Goal: Register for event/course

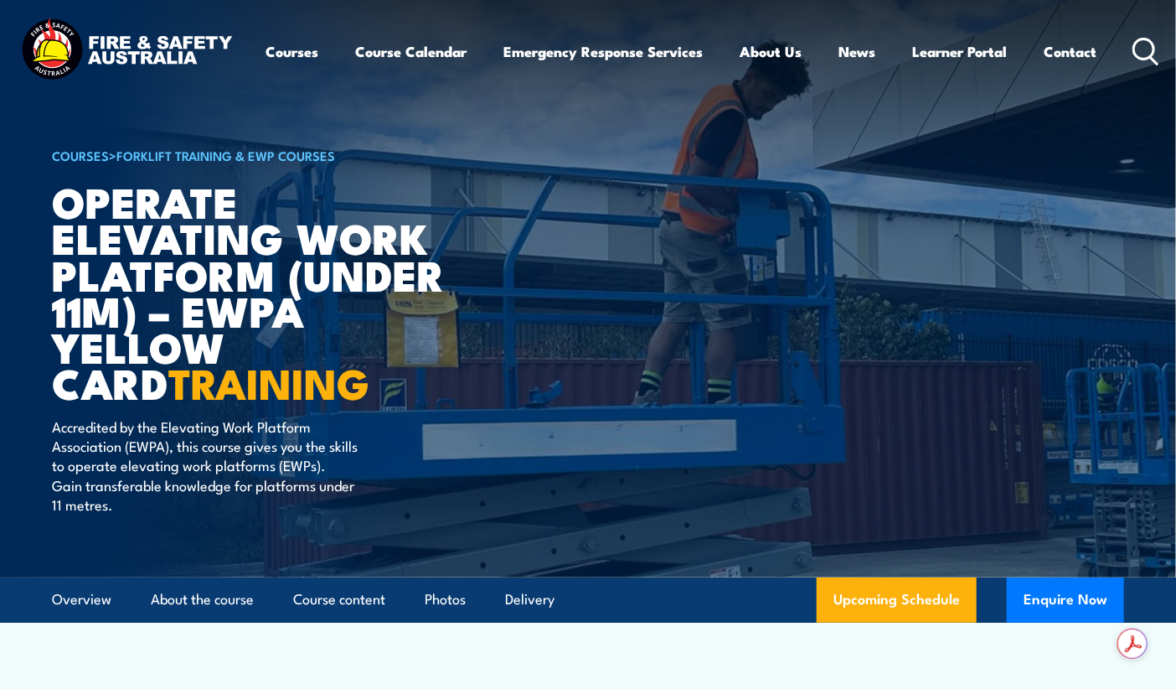
click at [411, 57] on link "Course Calendar" at bounding box center [411, 51] width 111 height 44
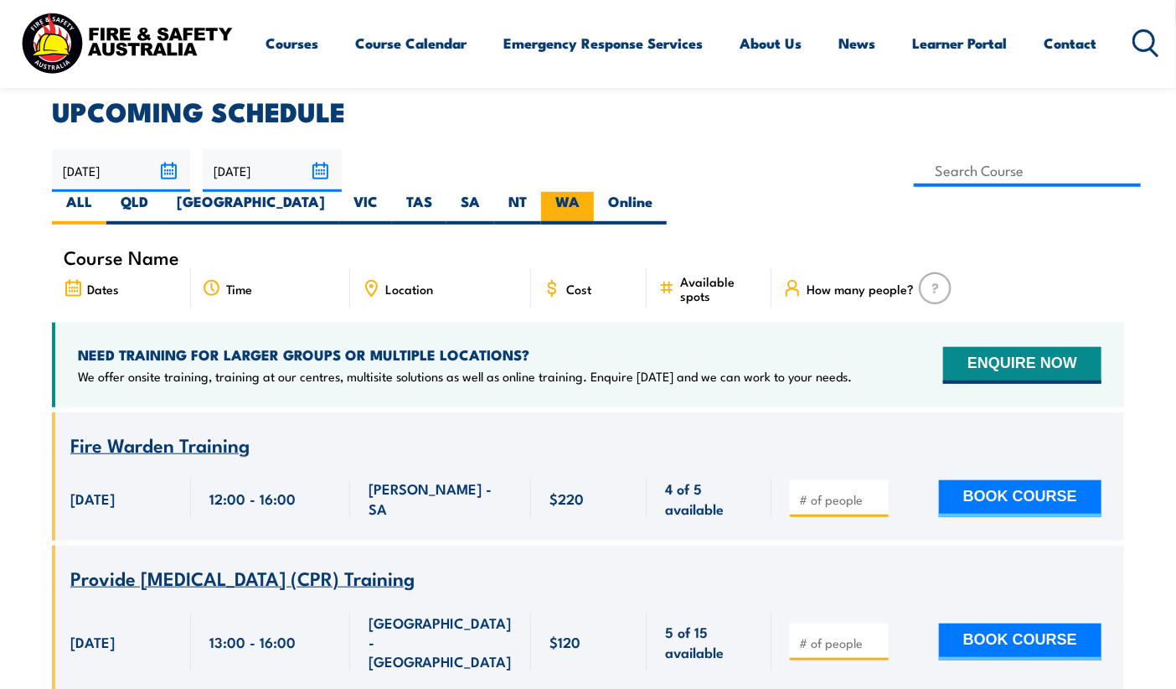
click at [594, 192] on label "WA" at bounding box center [567, 208] width 53 height 33
click at [591, 192] on input "WA" at bounding box center [585, 197] width 11 height 11
radio input "true"
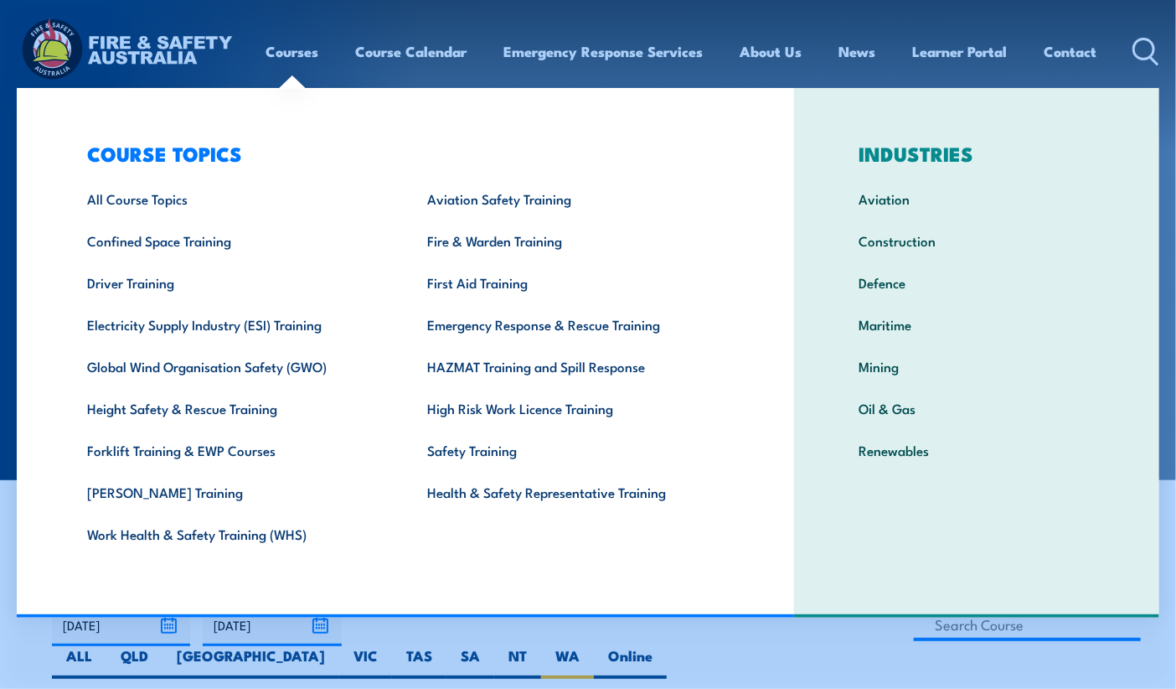
click at [292, 59] on link "Courses" at bounding box center [292, 51] width 53 height 44
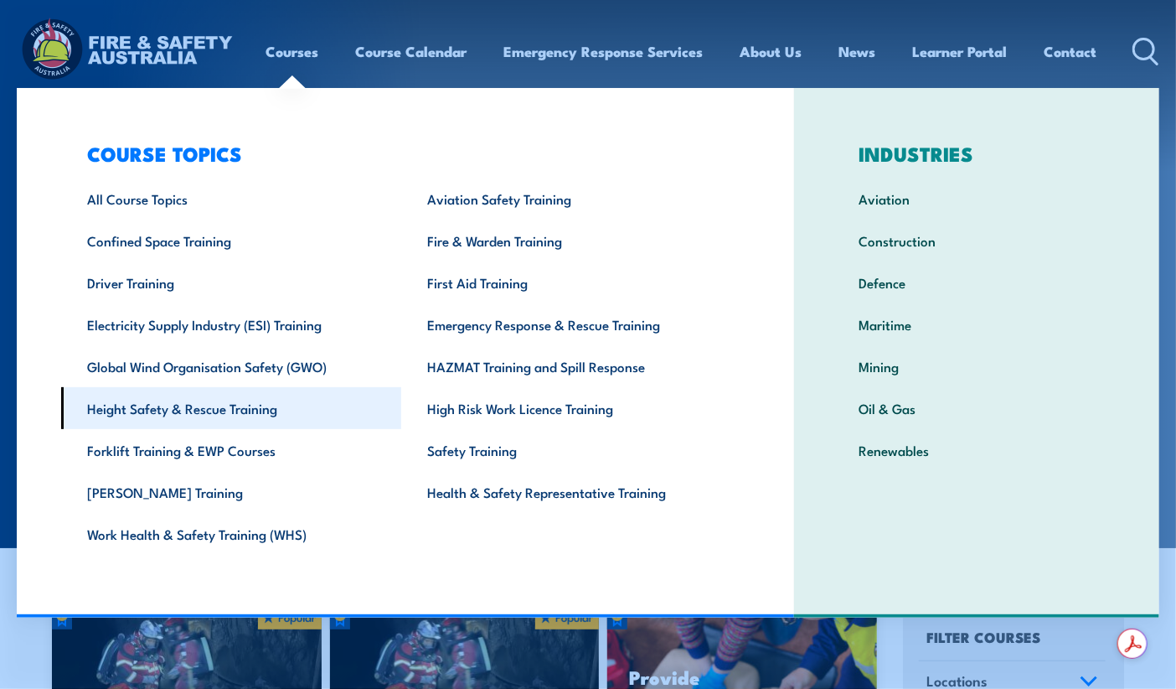
click at [216, 398] on link "Height Safety & Rescue Training" at bounding box center [231, 408] width 340 height 42
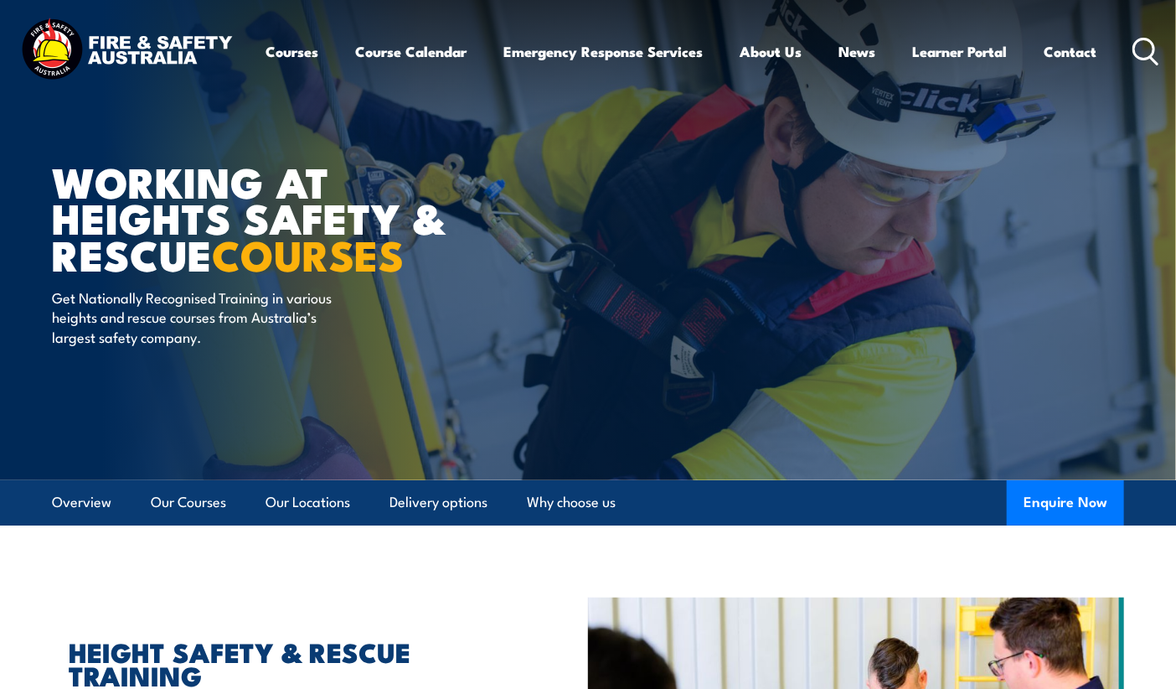
drag, startPoint x: 1184, startPoint y: 66, endPoint x: 1188, endPoint y: 23, distance: 42.9
click at [1175, 23] on html "Courses Course Calendar Emergency Response Services Services Overview Emergency…" at bounding box center [588, 344] width 1176 height 689
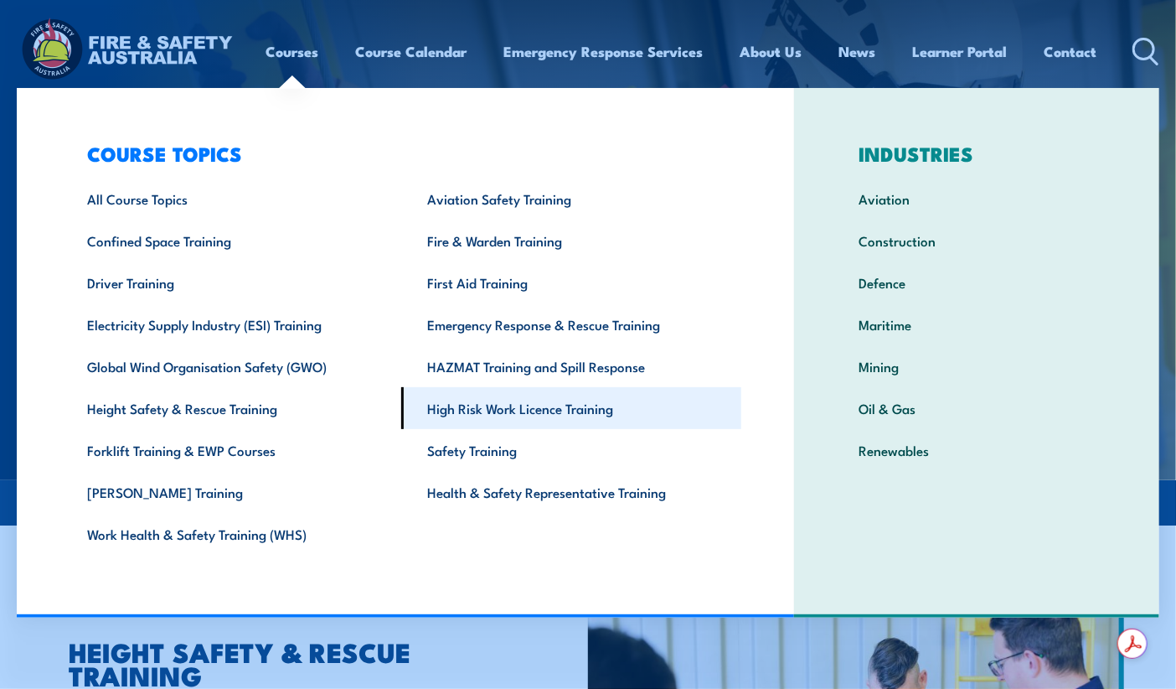
click at [477, 406] on link "High Risk Work Licence Training" at bounding box center [571, 408] width 340 height 42
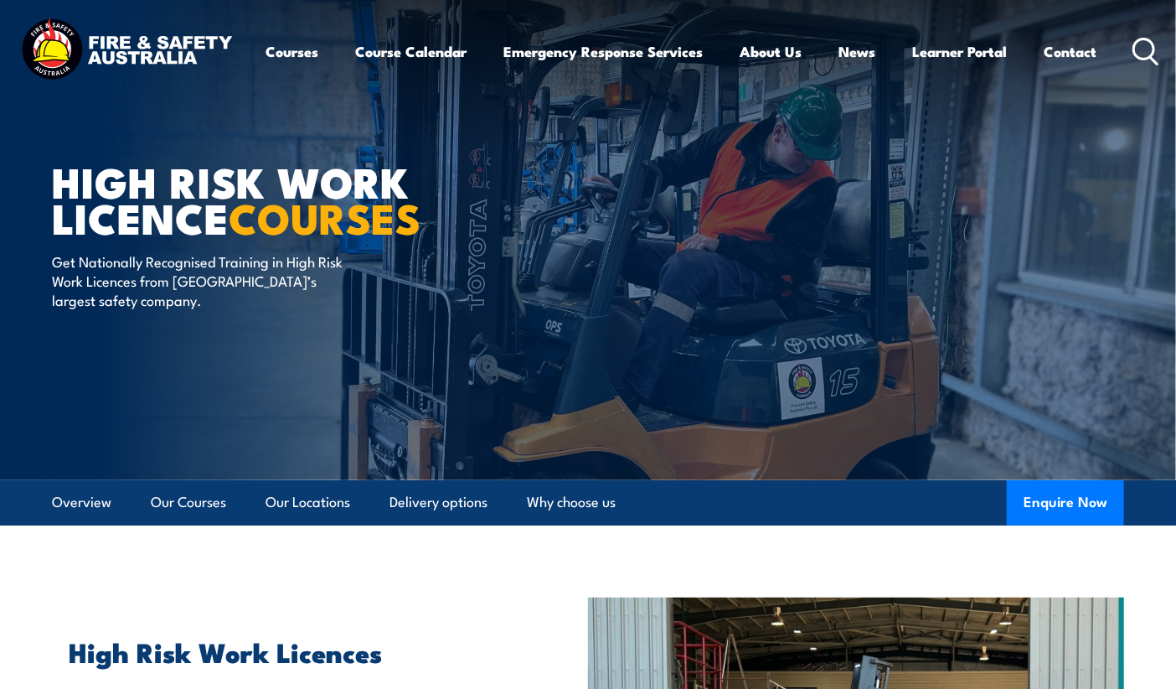
click at [1138, 49] on icon at bounding box center [1146, 52] width 27 height 28
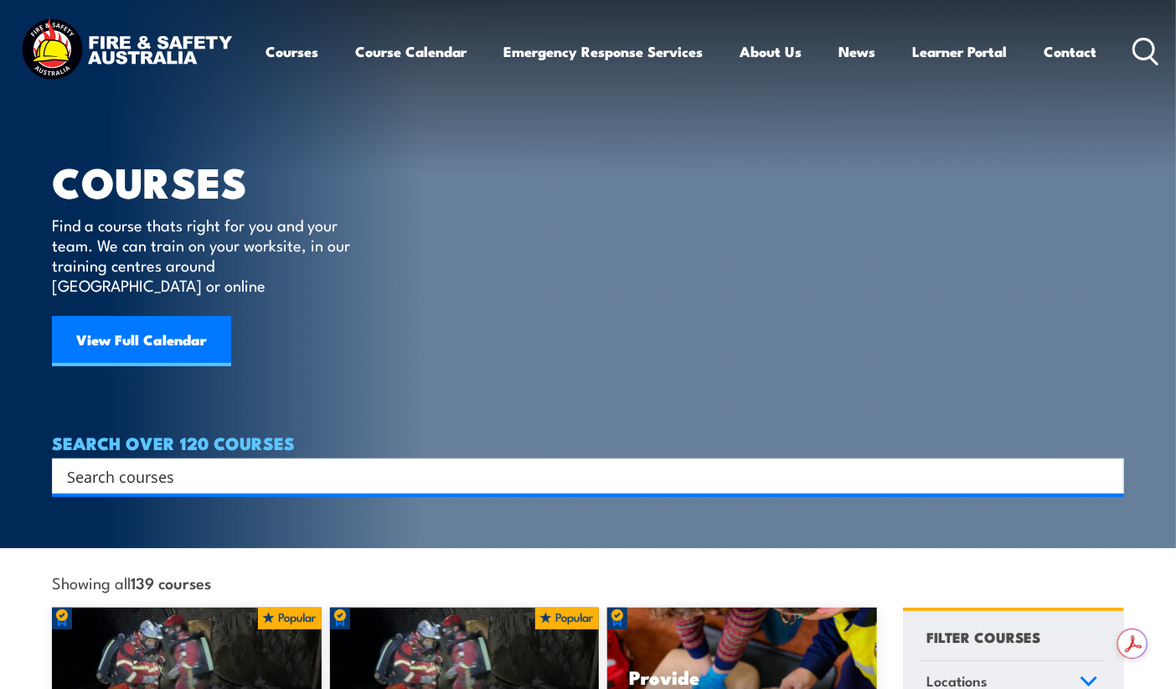
click at [159, 467] on input "Search input" at bounding box center [577, 475] width 1020 height 25
type input "yellow card"
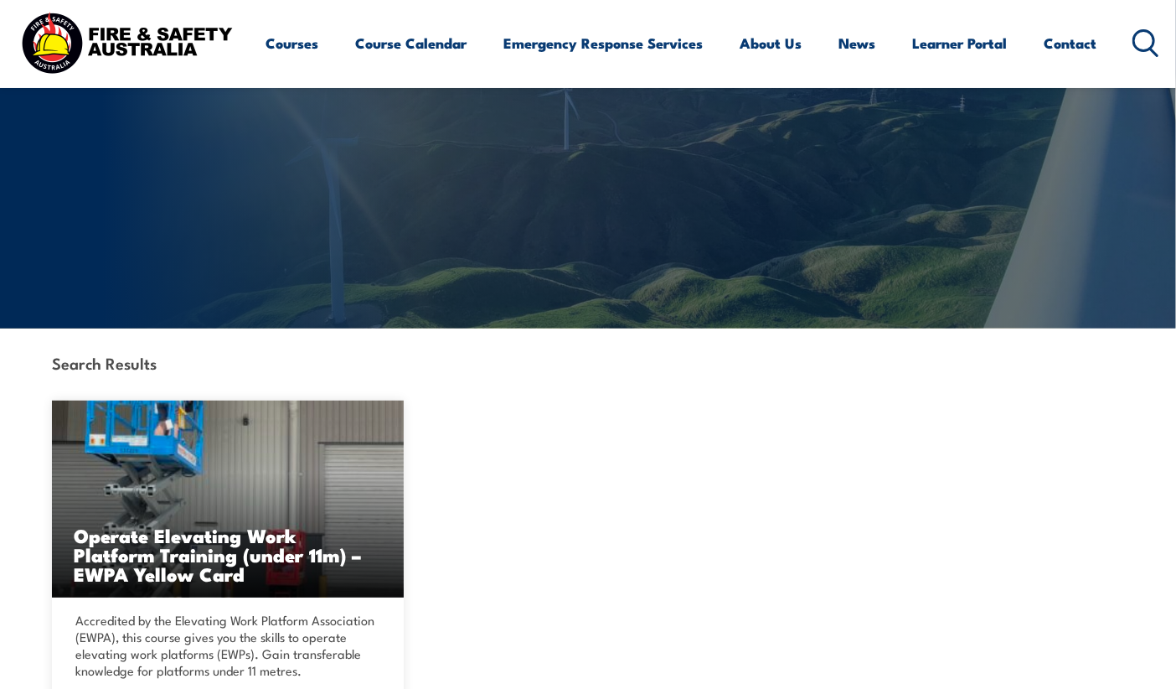
scroll to position [153, 0]
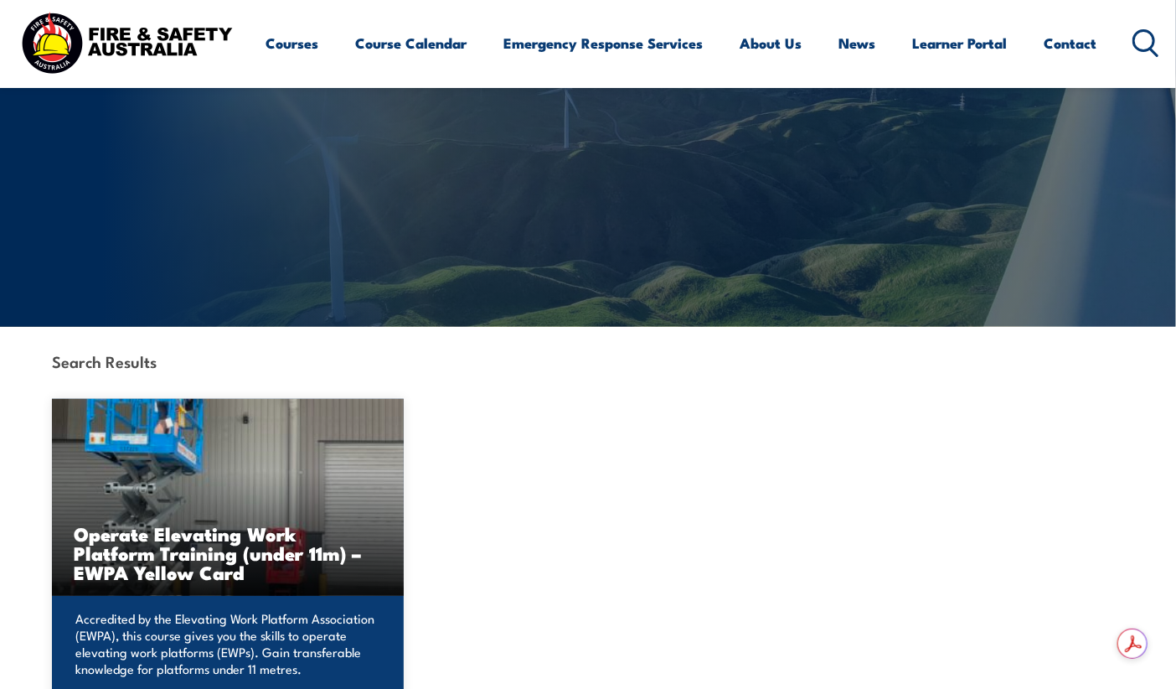
click at [158, 533] on h3 "Operate Elevating Work Platform Training (under 11m) – EWPA Yellow Card" at bounding box center [228, 553] width 308 height 58
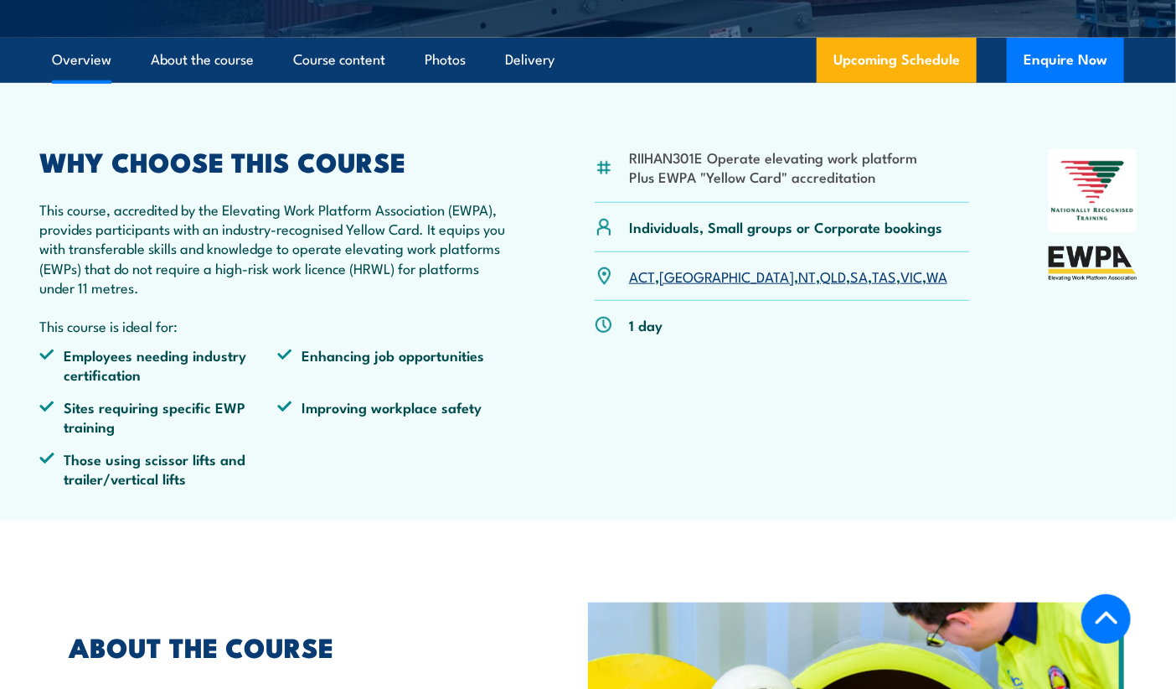
scroll to position [503, 0]
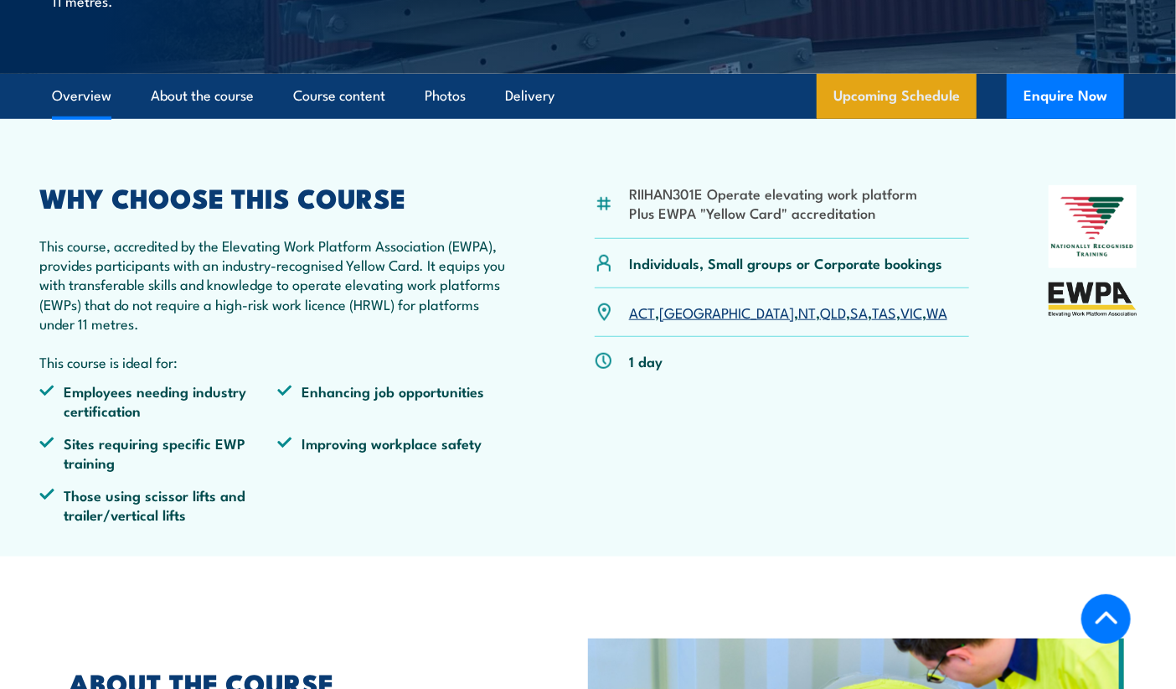
click at [855, 85] on link "Upcoming Schedule" at bounding box center [897, 96] width 160 height 45
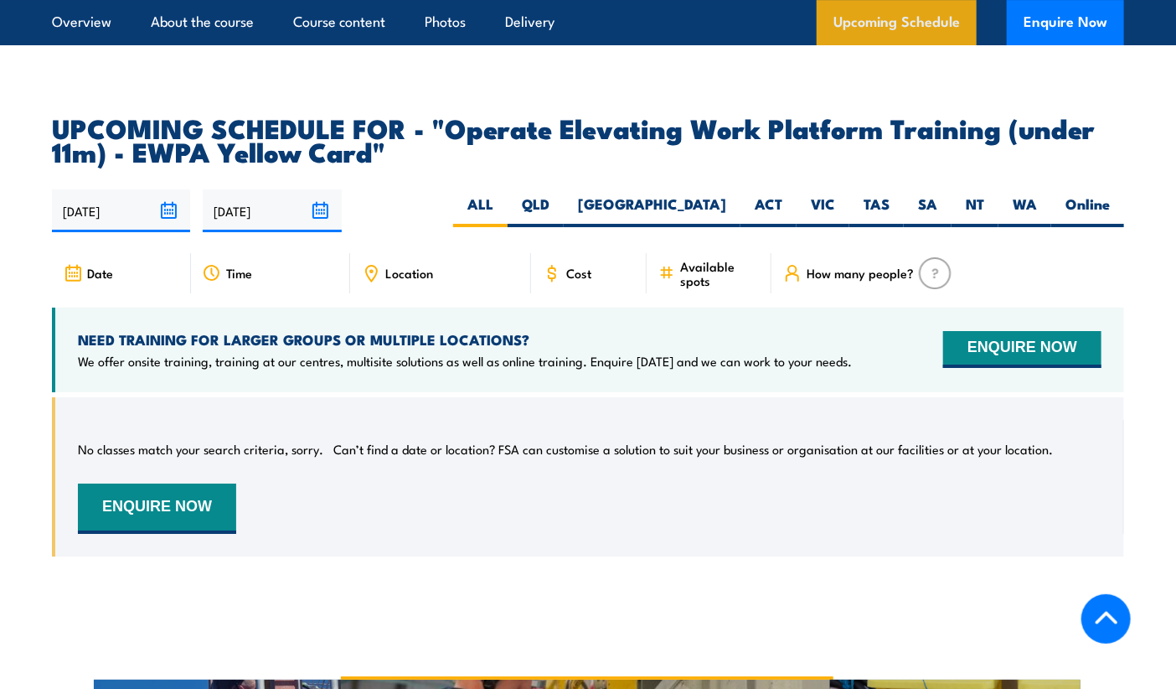
scroll to position [2696, 0]
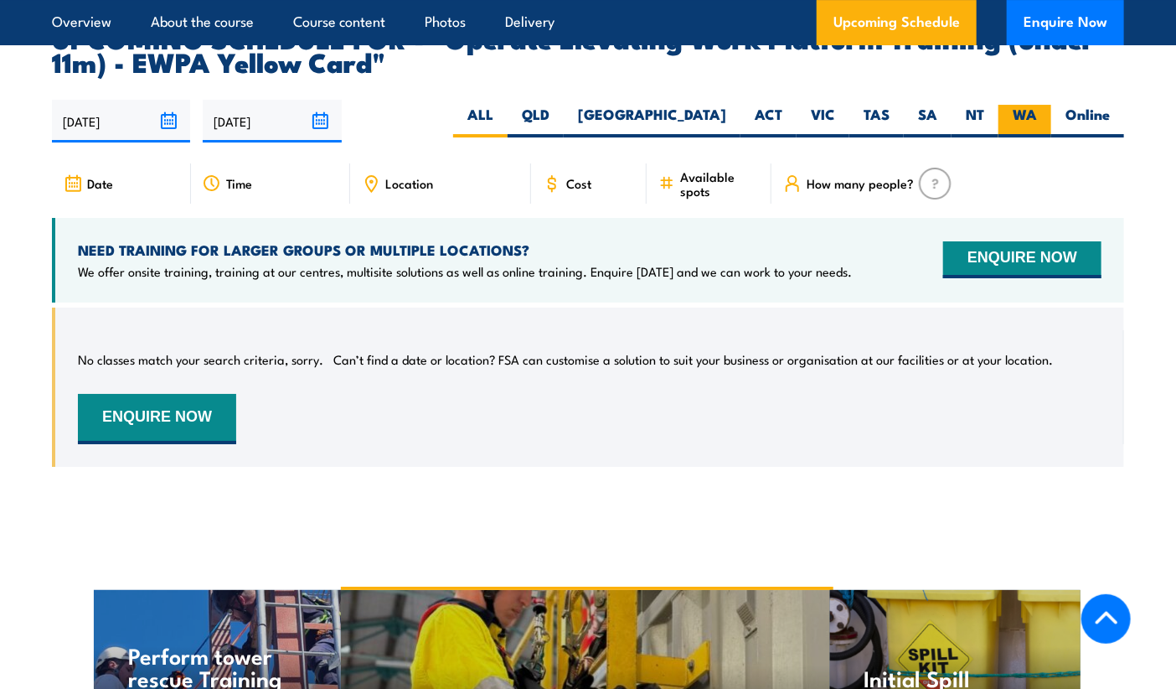
click at [1019, 105] on label "WA" at bounding box center [1025, 121] width 53 height 33
click at [1037, 105] on input "WA" at bounding box center [1042, 110] width 11 height 11
radio input "true"
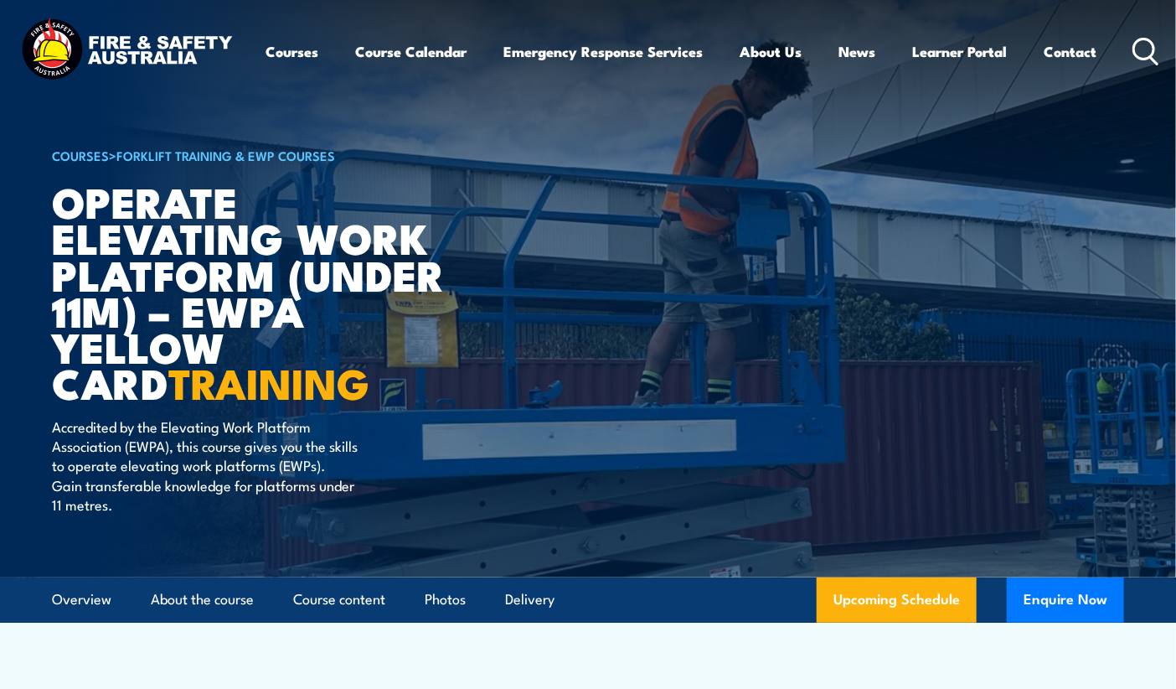
click at [1158, 320] on img at bounding box center [588, 288] width 1176 height 577
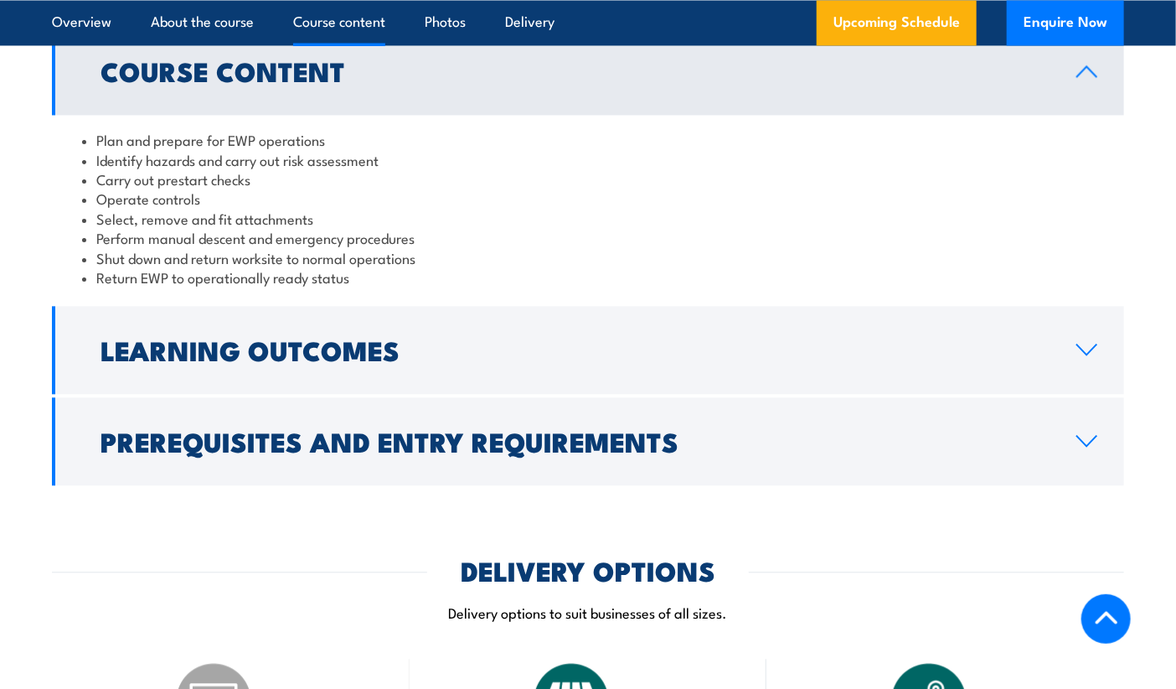
scroll to position [1501, 0]
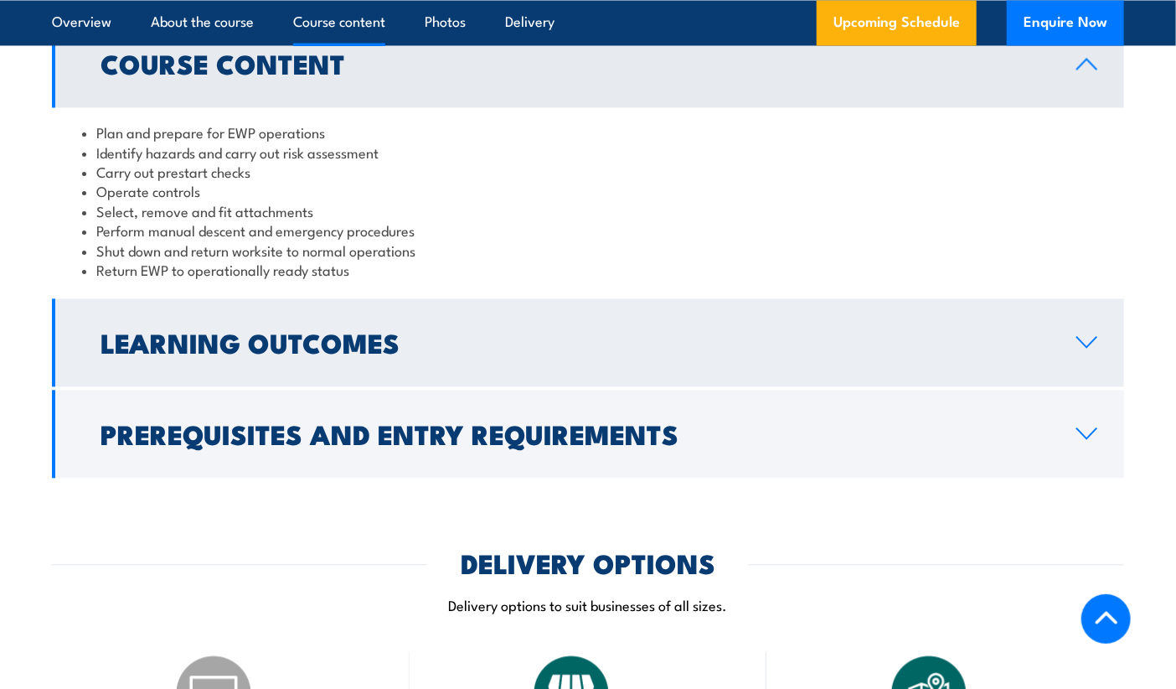
click at [1071, 344] on link "Learning Outcomes" at bounding box center [588, 342] width 1072 height 88
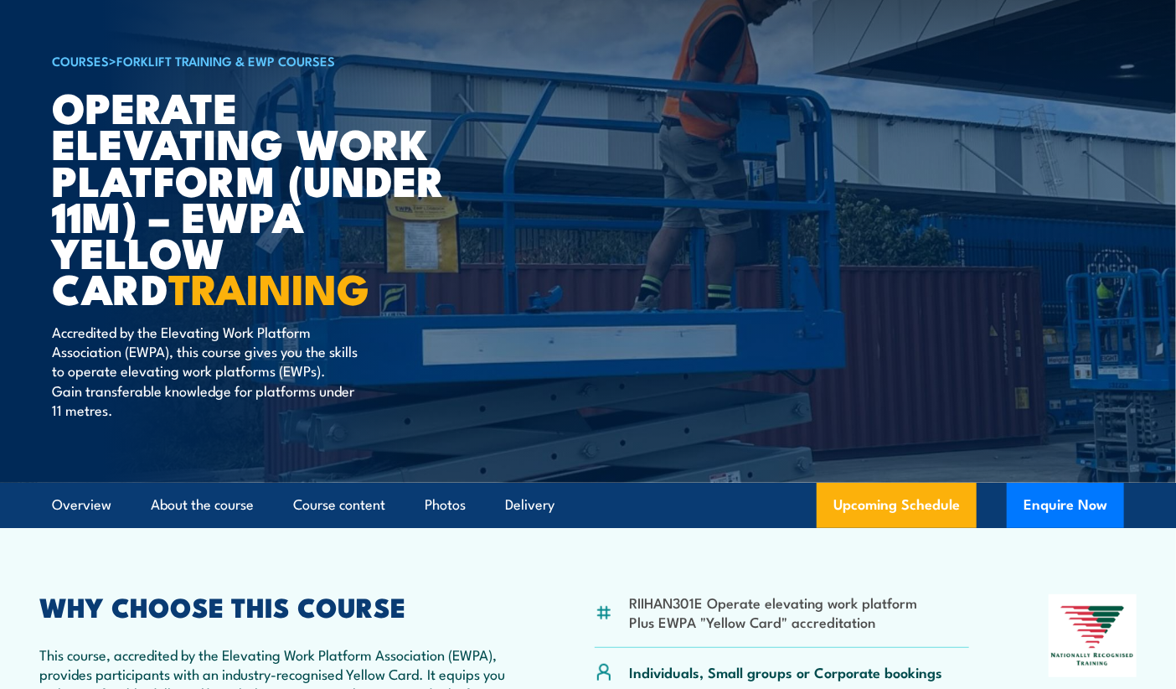
scroll to position [0, 0]
